Goal: Check status: Check status

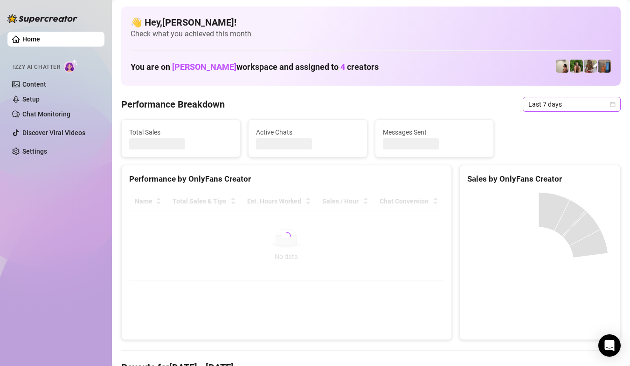
click at [610, 106] on icon "calendar" at bounding box center [613, 105] width 6 height 6
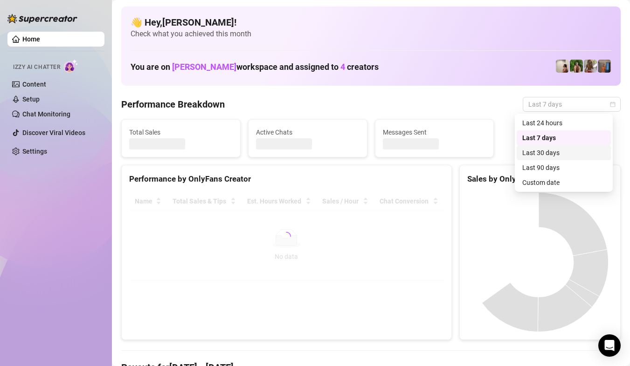
click at [563, 178] on div "Custom date" at bounding box center [563, 183] width 83 height 10
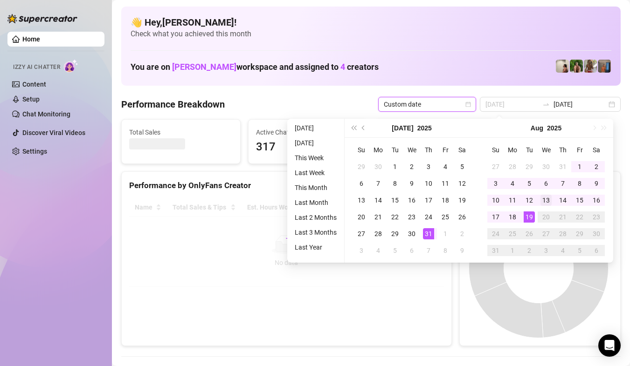
click at [577, 169] on div "1" at bounding box center [579, 166] width 11 height 11
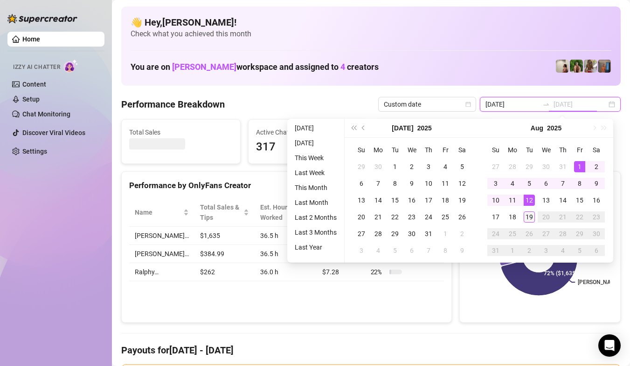
type input "[DATE]"
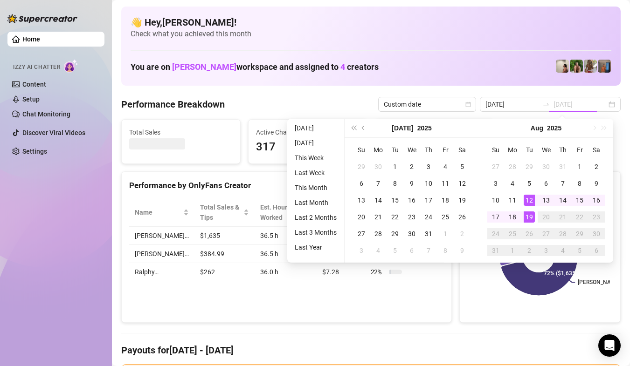
click at [523, 216] on div "19" at bounding box center [528, 217] width 11 height 11
type input "[DATE]"
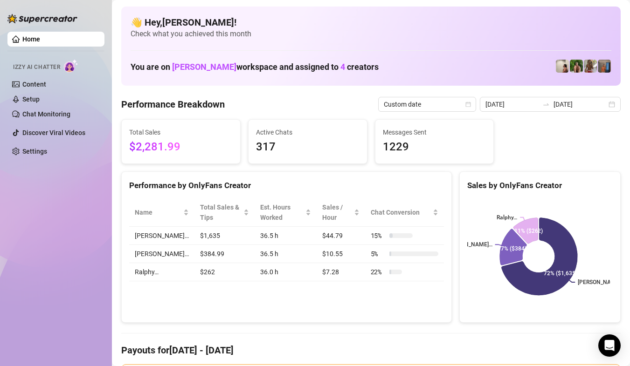
click at [545, 107] on icon "swap-right" at bounding box center [545, 104] width 7 height 7
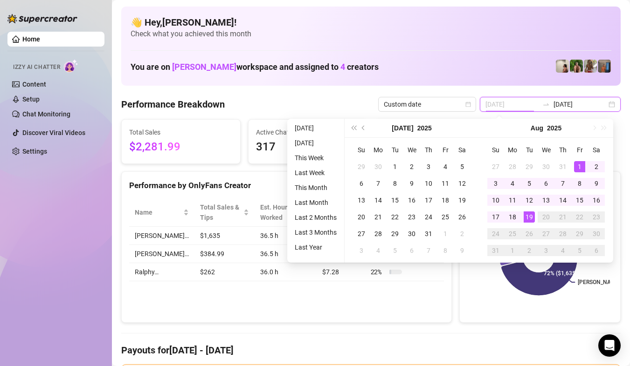
type input "[DATE]"
click at [578, 168] on div "1" at bounding box center [579, 166] width 11 height 11
type input "[DATE]"
click at [527, 218] on div "19" at bounding box center [528, 217] width 11 height 11
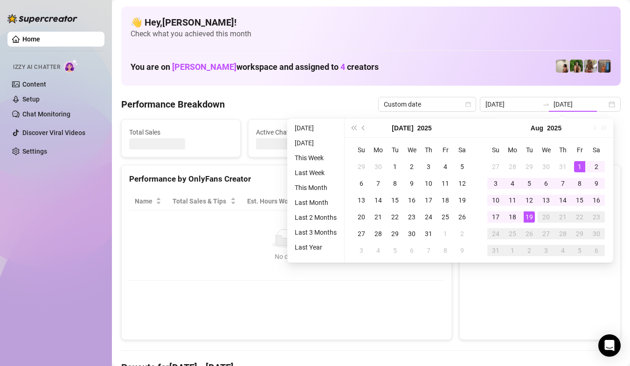
type input "[DATE]"
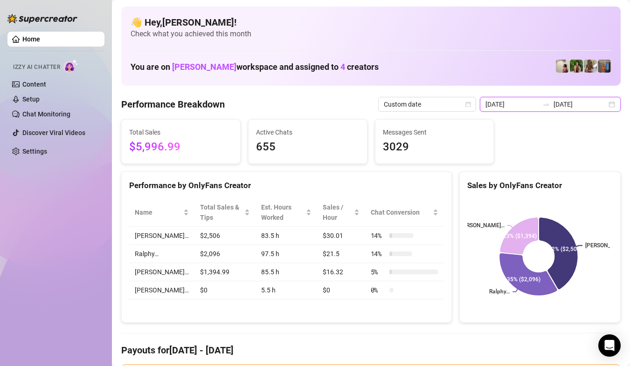
click at [590, 104] on input "[DATE]" at bounding box center [579, 104] width 53 height 10
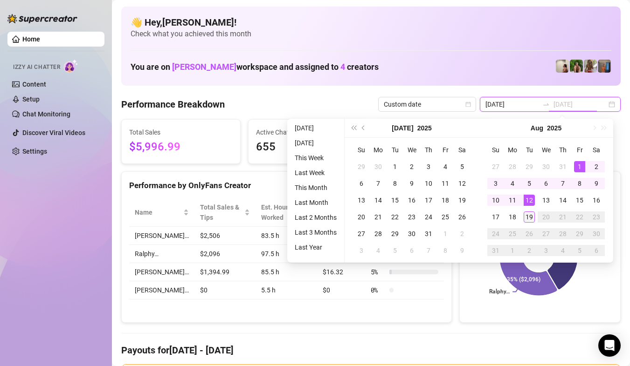
type input "[DATE]"
click at [528, 213] on div "19" at bounding box center [528, 217] width 11 height 11
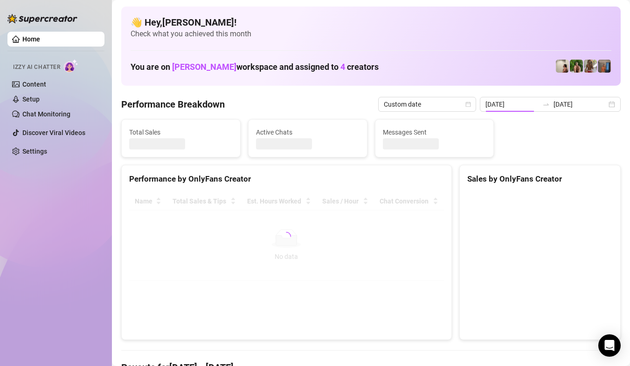
type input "[DATE]"
